Goal: Transaction & Acquisition: Purchase product/service

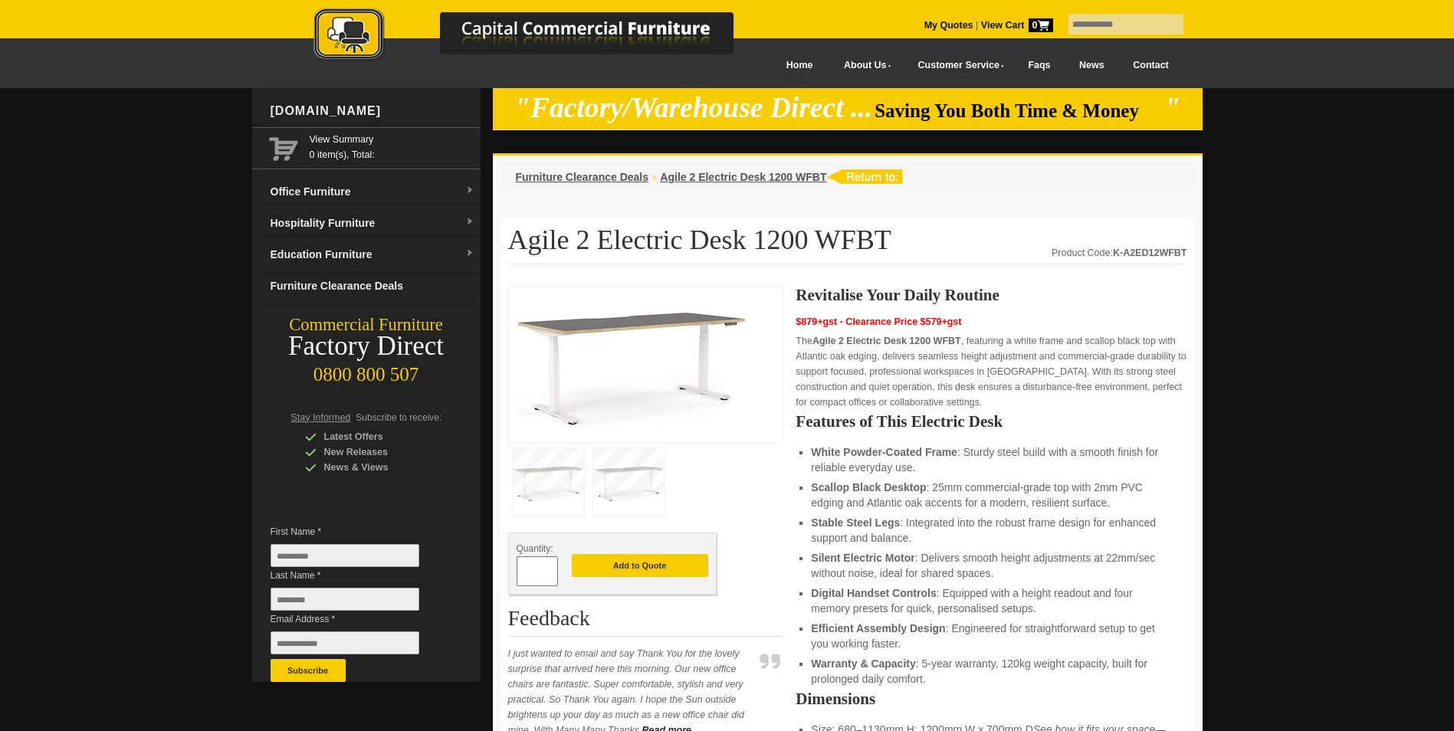
click at [873, 392] on p "The Agile 2 Electric Desk 1200 WFBT , featuring a white frame and scallop black…" at bounding box center [990, 371] width 391 height 77
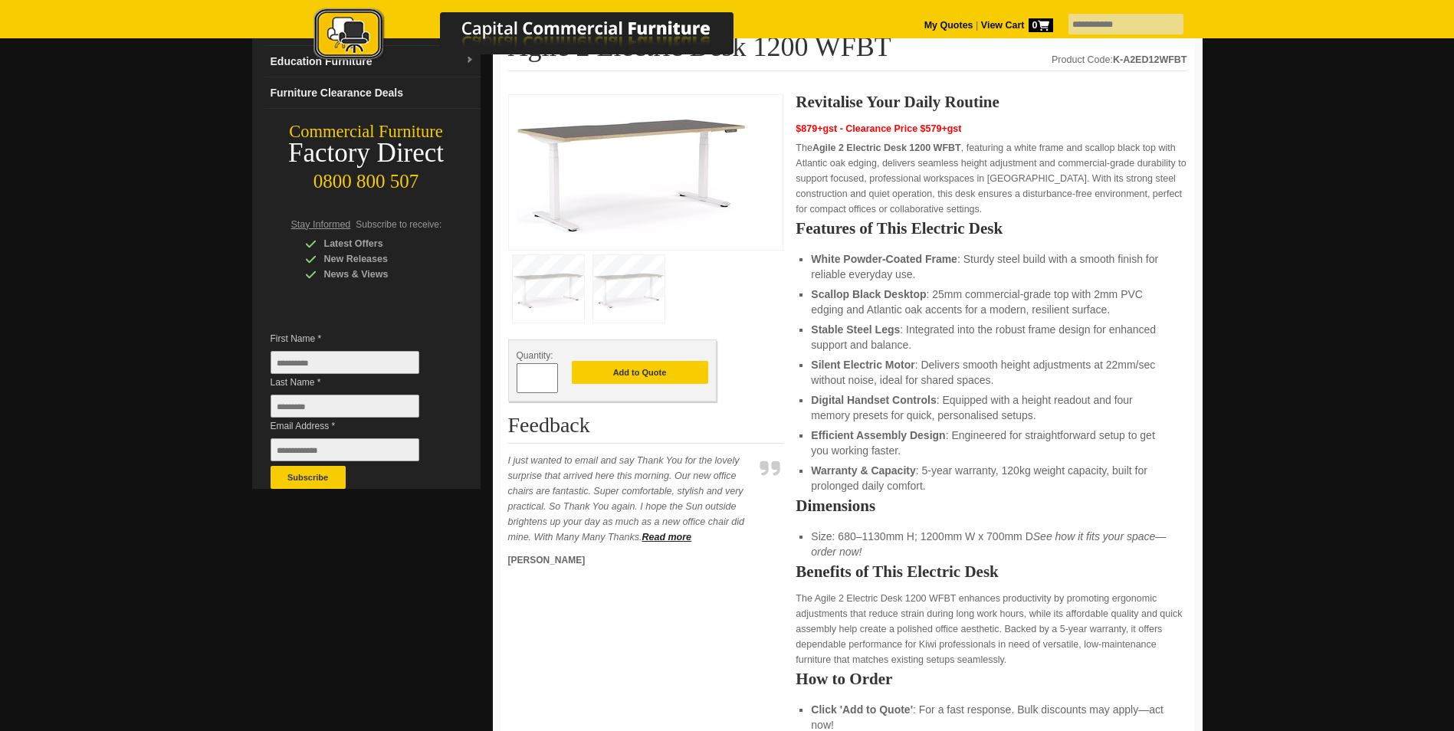
scroll to position [153, 0]
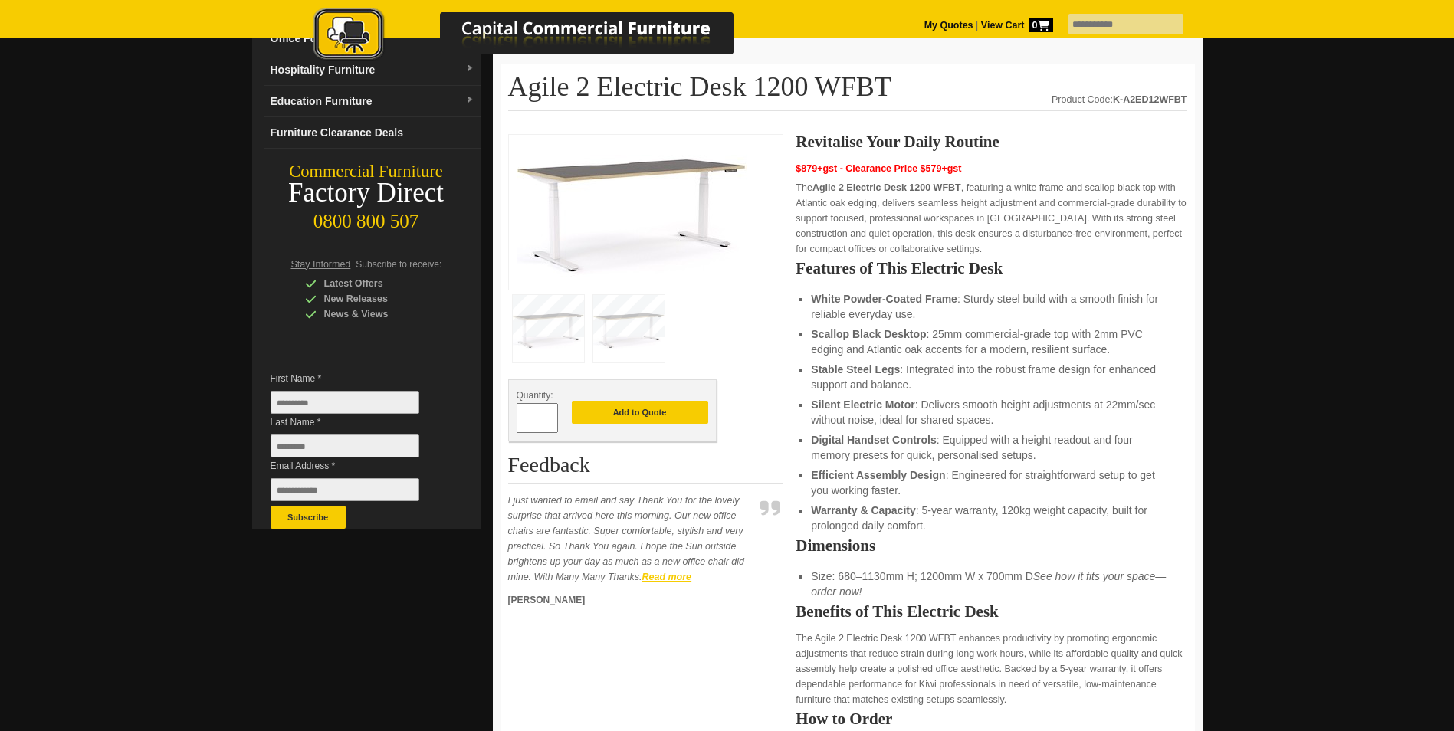
click at [665, 574] on strong "Read more" at bounding box center [666, 577] width 50 height 11
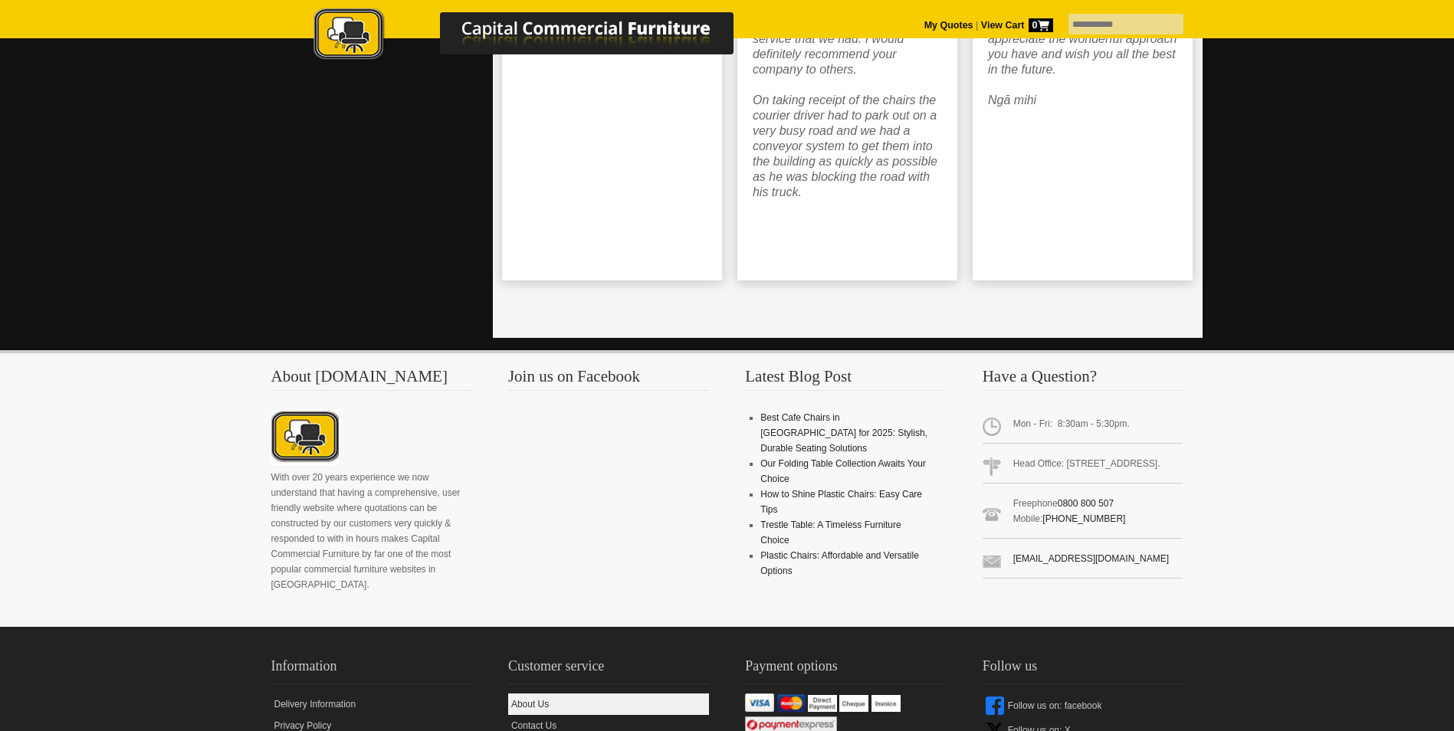
scroll to position [3484, 0]
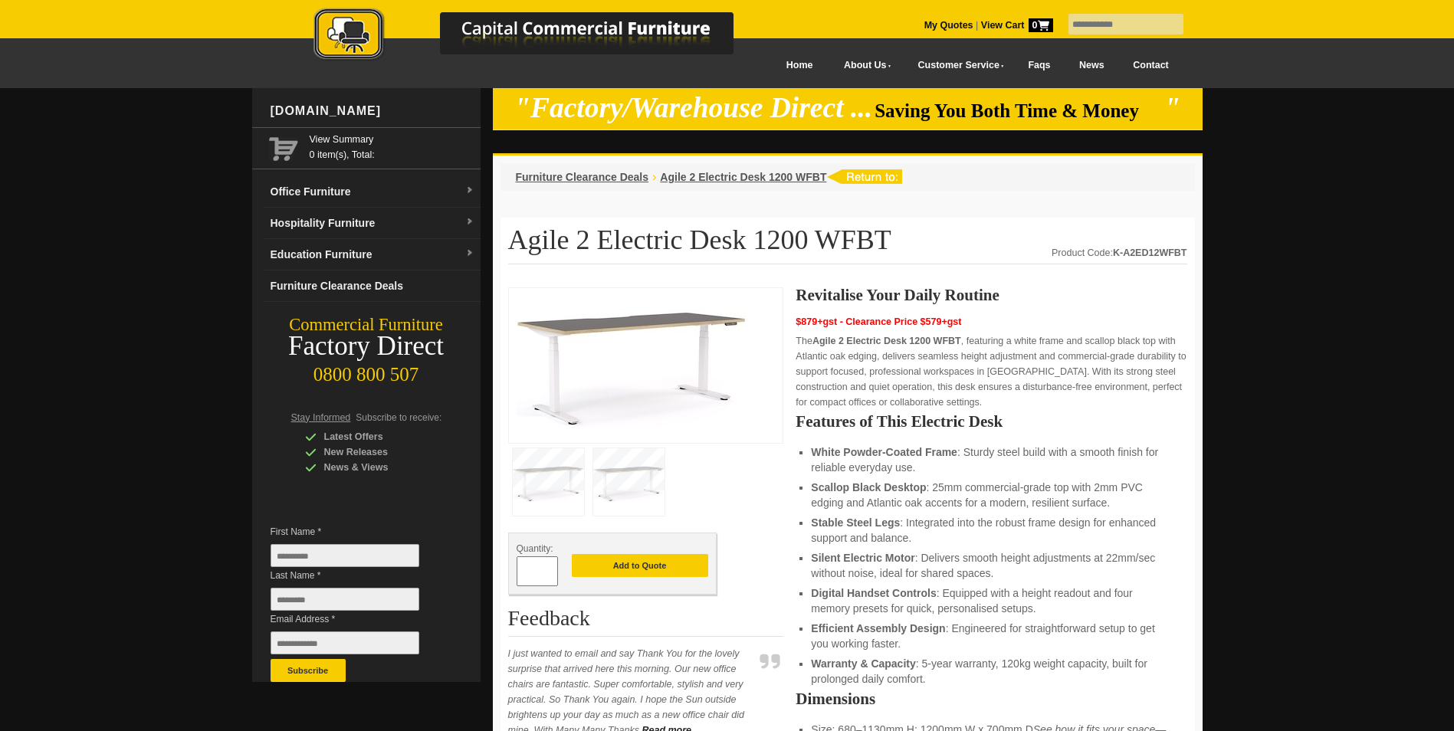
click at [618, 474] on img at bounding box center [628, 481] width 71 height 67
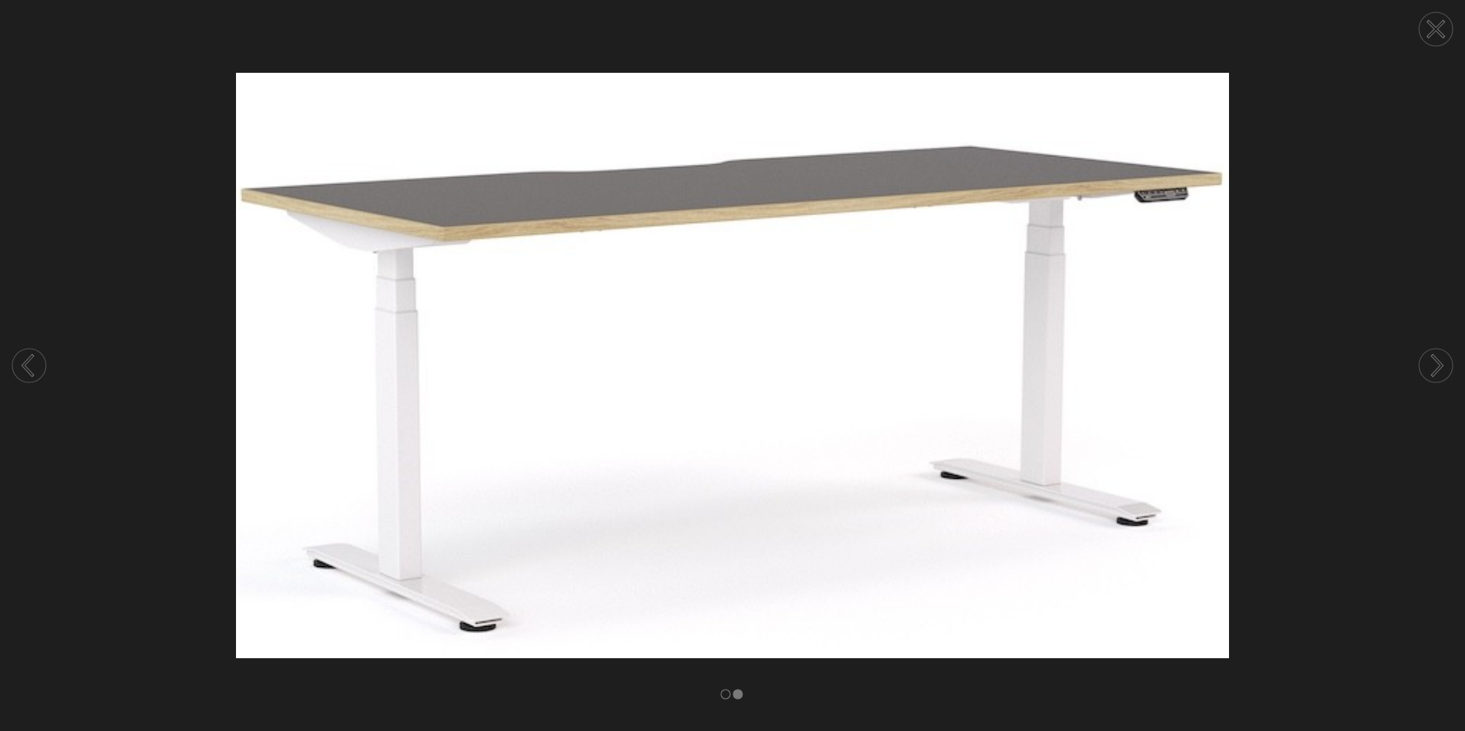
click at [24, 366] on icon at bounding box center [28, 365] width 9 height 19
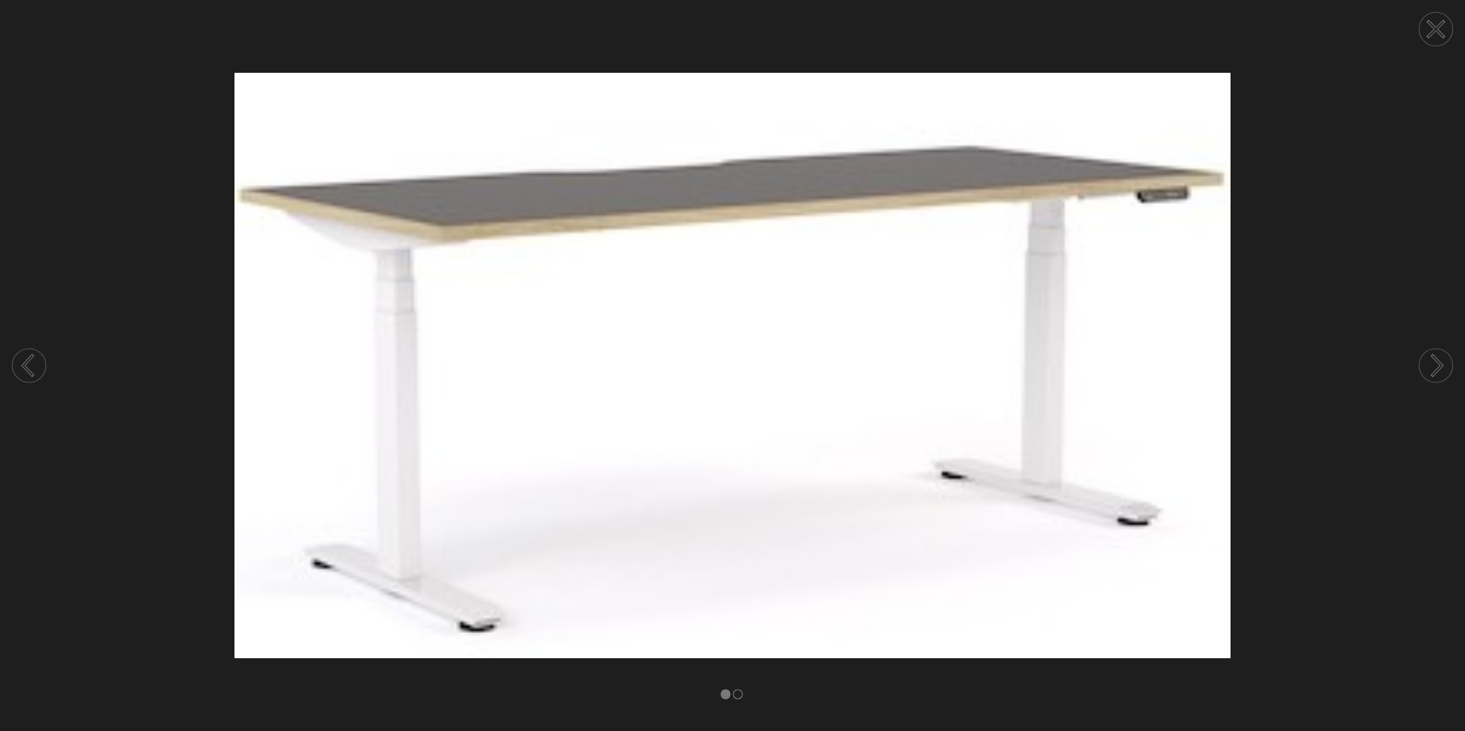
click at [24, 366] on icon at bounding box center [28, 365] width 9 height 19
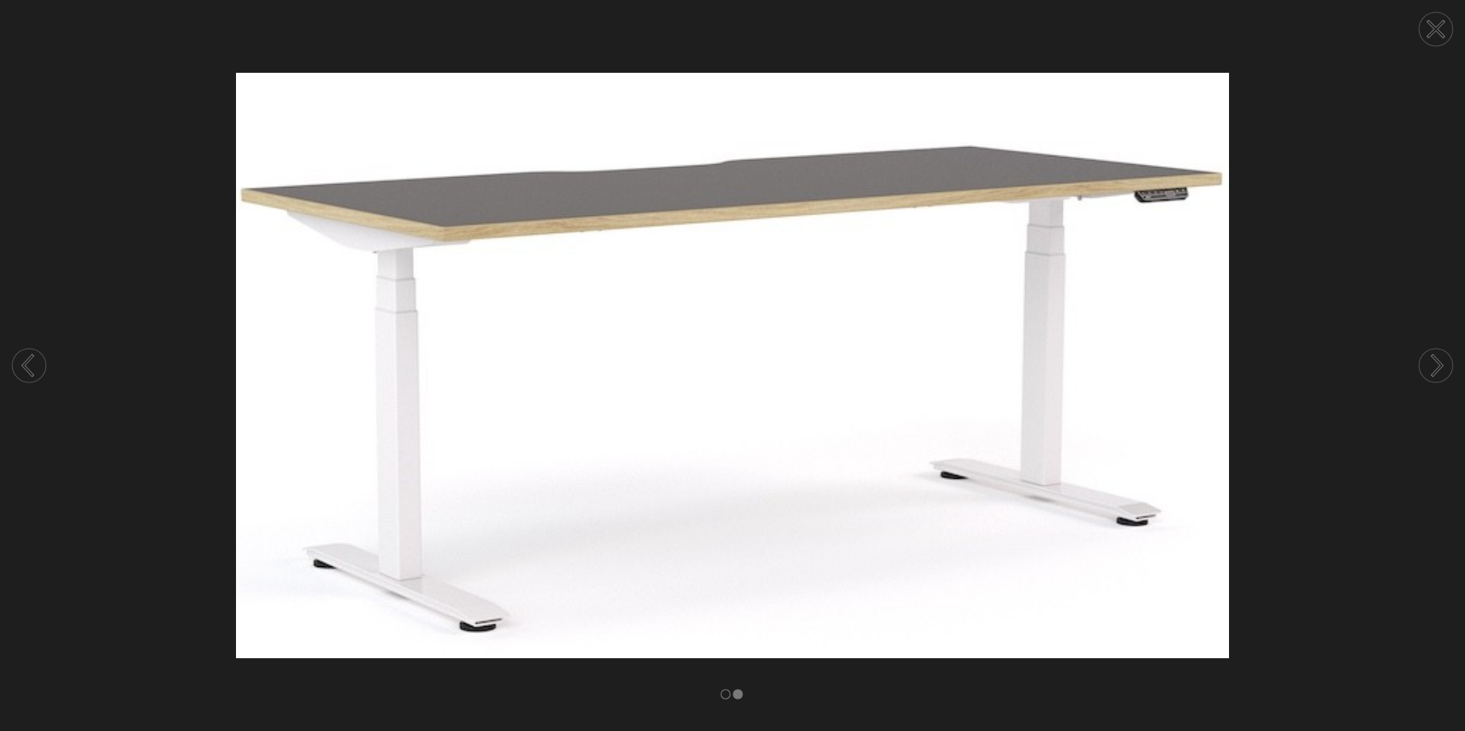
click at [1326, 154] on img at bounding box center [732, 365] width 1465 height 585
click at [1442, 25] on icon at bounding box center [1436, 29] width 15 height 15
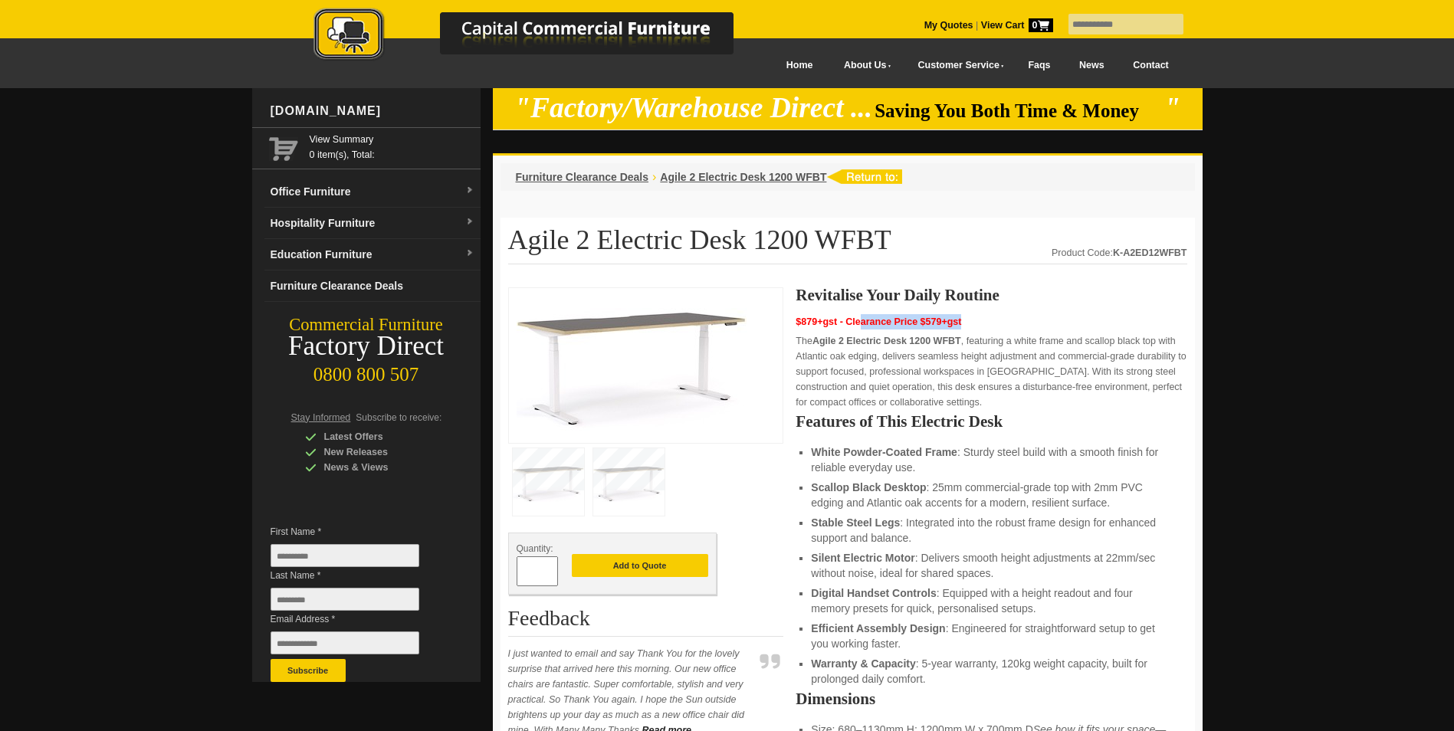
drag, startPoint x: 963, startPoint y: 326, endPoint x: 852, endPoint y: 333, distance: 110.6
click at [852, 333] on div "Revitalise Your Daily Routine $879+gst - Clearance Price $579+gst The Agile 2 E…" at bounding box center [990, 634] width 391 height 694
click at [932, 483] on li "Scallop Black Desktop : 25mm commercial-grade top with 2mm PVC edging and Atlan…" at bounding box center [991, 495] width 360 height 31
drag, startPoint x: 605, startPoint y: 179, endPoint x: 652, endPoint y: 212, distance: 57.6
click at [605, 179] on span "Furniture Clearance Deals" at bounding box center [582, 177] width 133 height 12
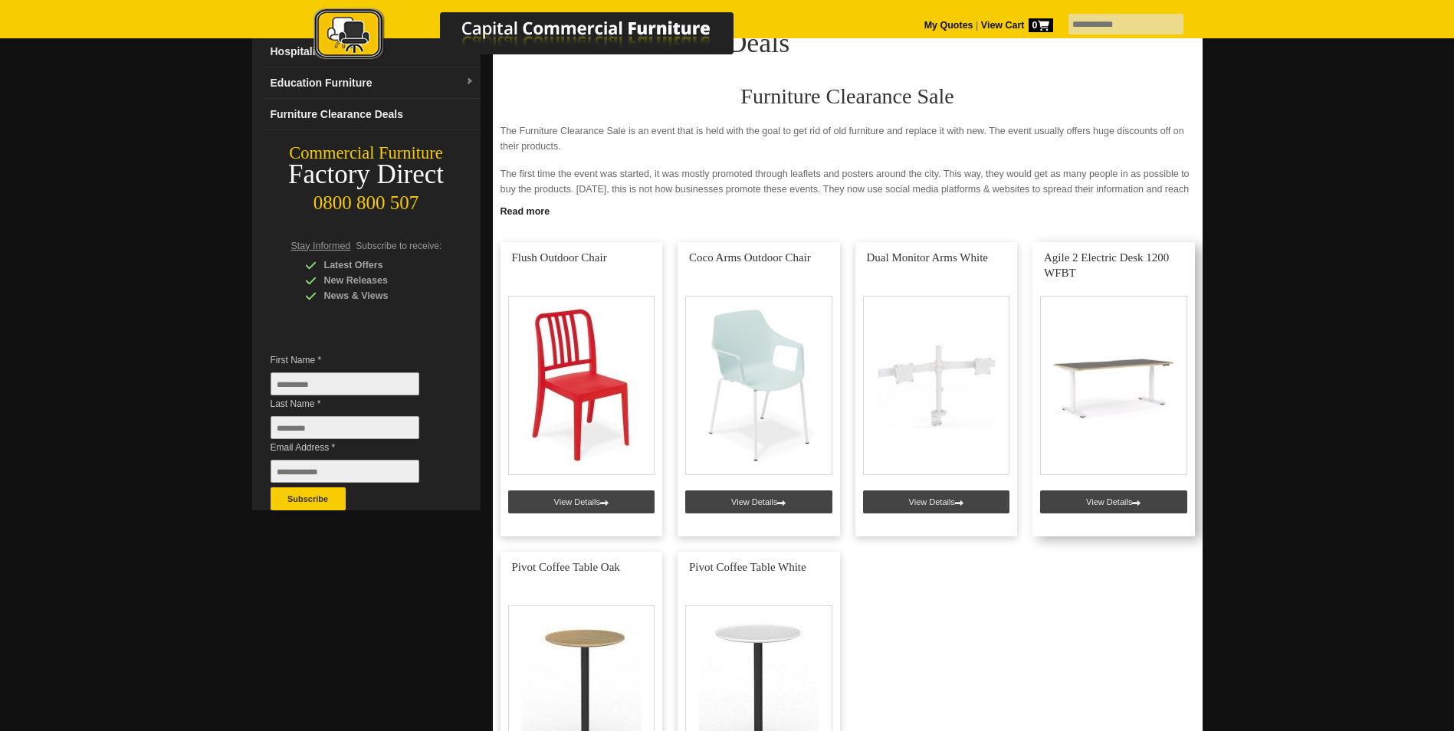
scroll to position [153, 0]
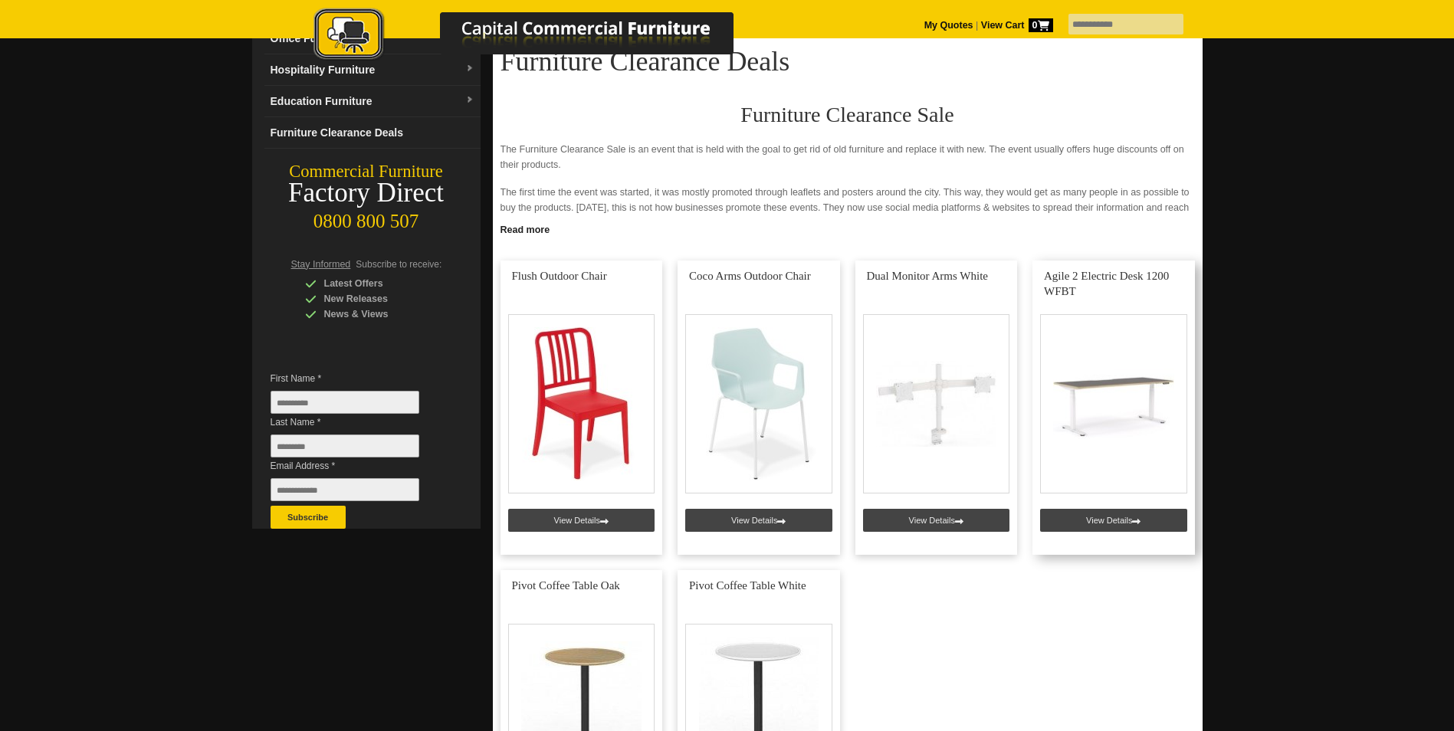
click at [1105, 279] on link at bounding box center [1113, 408] width 162 height 294
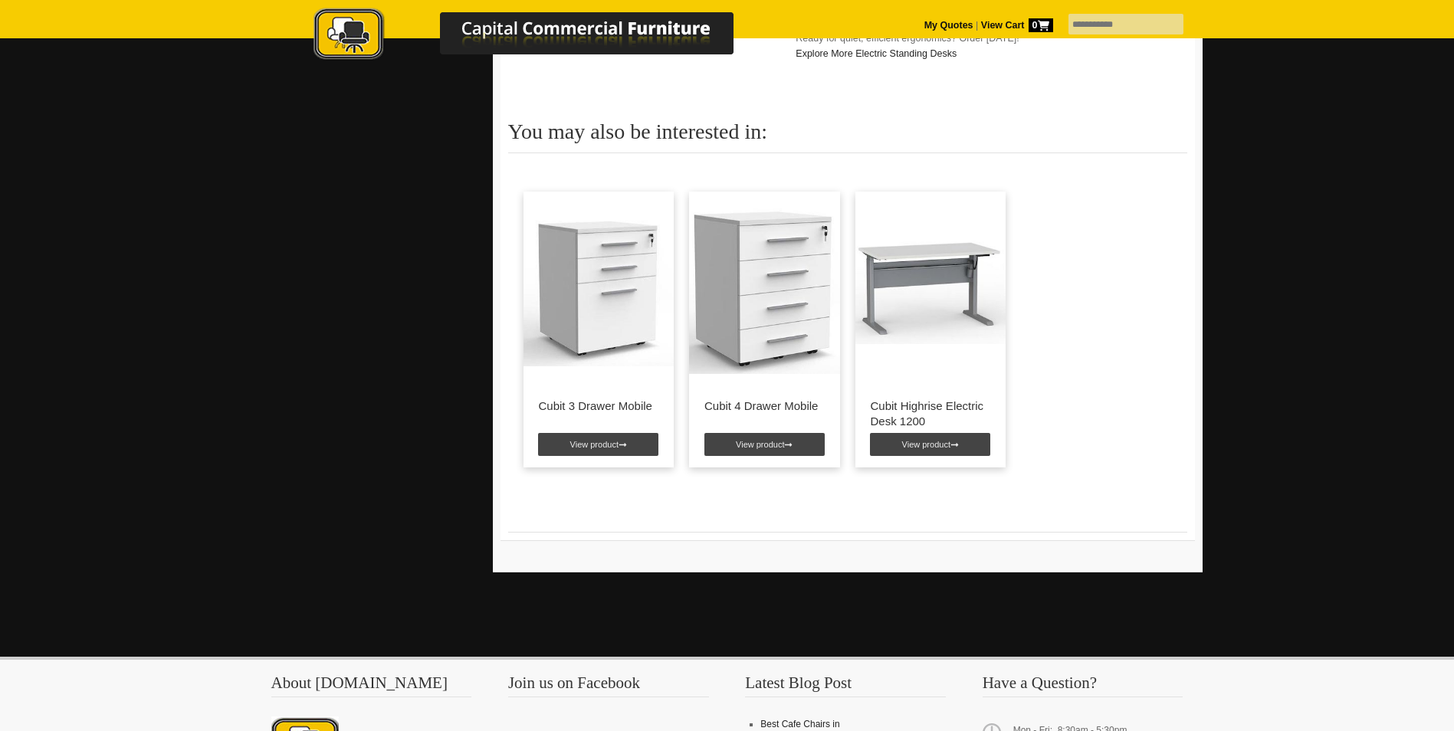
scroll to position [690, 0]
